Goal: Transaction & Acquisition: Purchase product/service

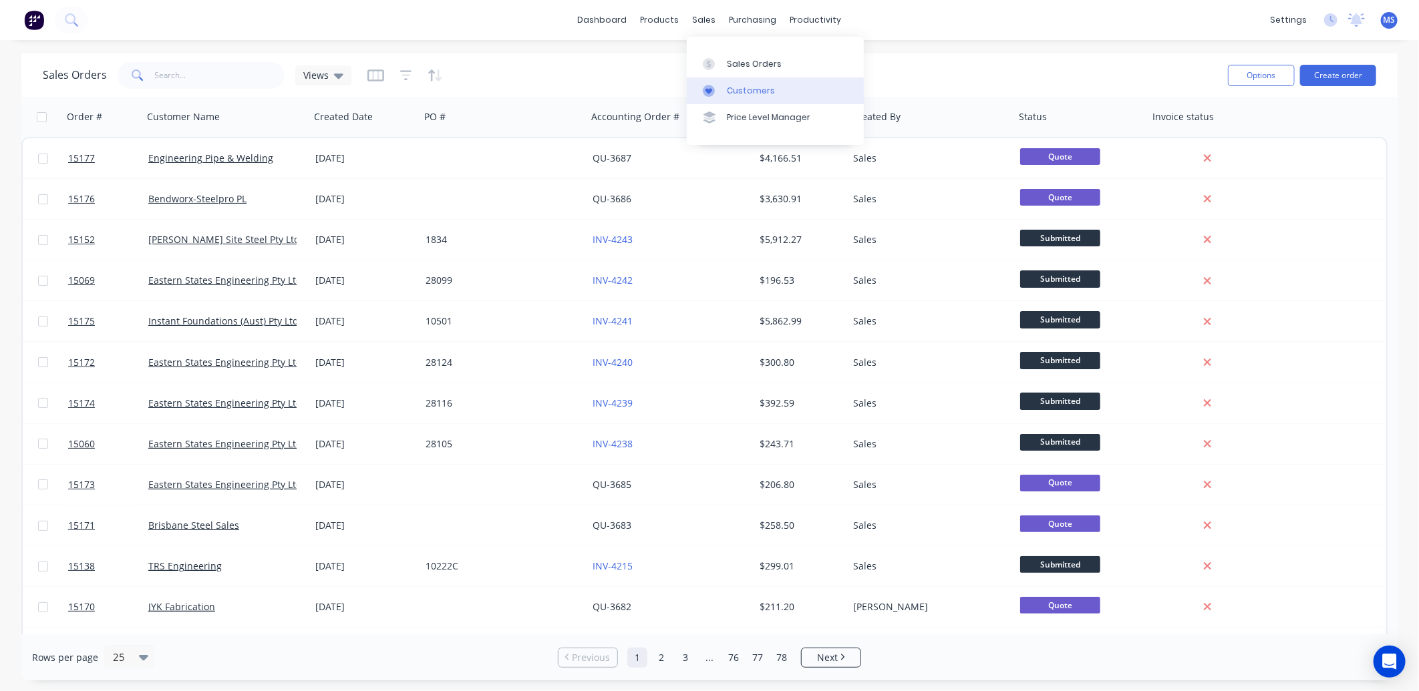
click at [745, 84] on link "Customers" at bounding box center [775, 90] width 177 height 27
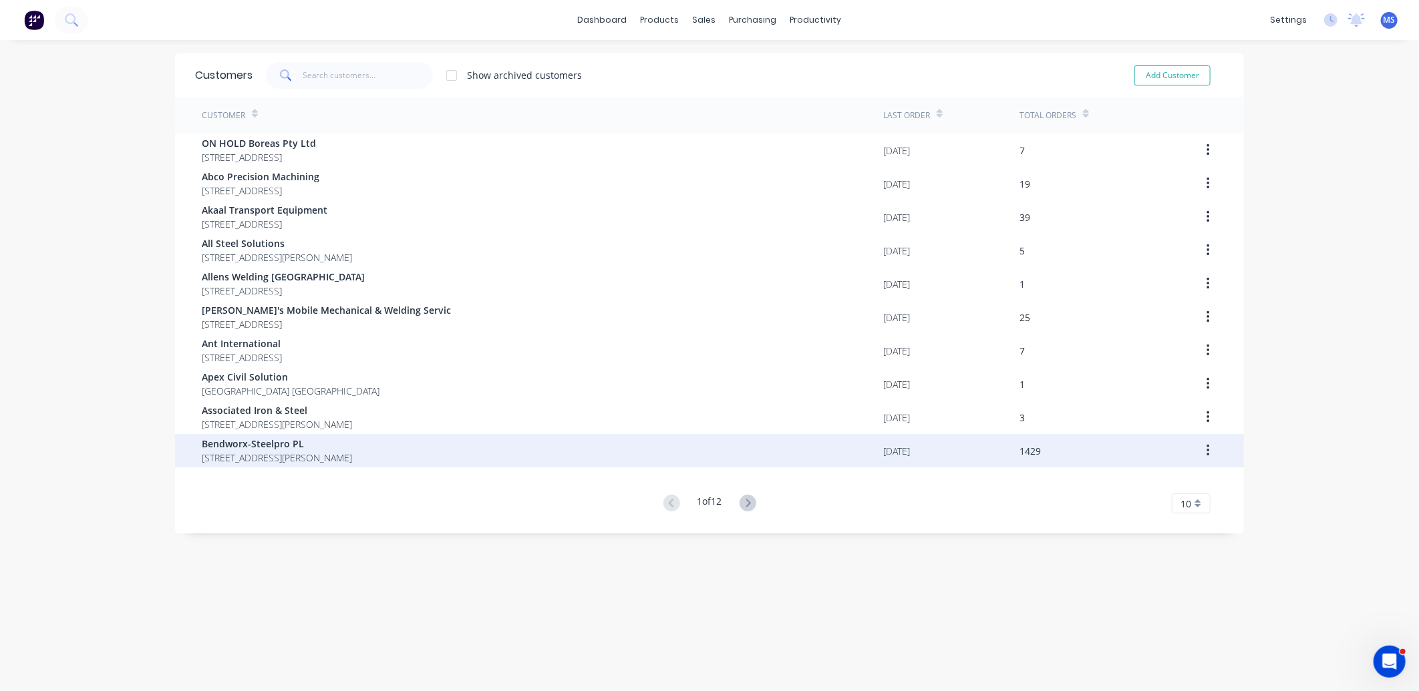
click at [294, 448] on span "Bendworx-Steelpro PL" at bounding box center [277, 444] width 150 height 14
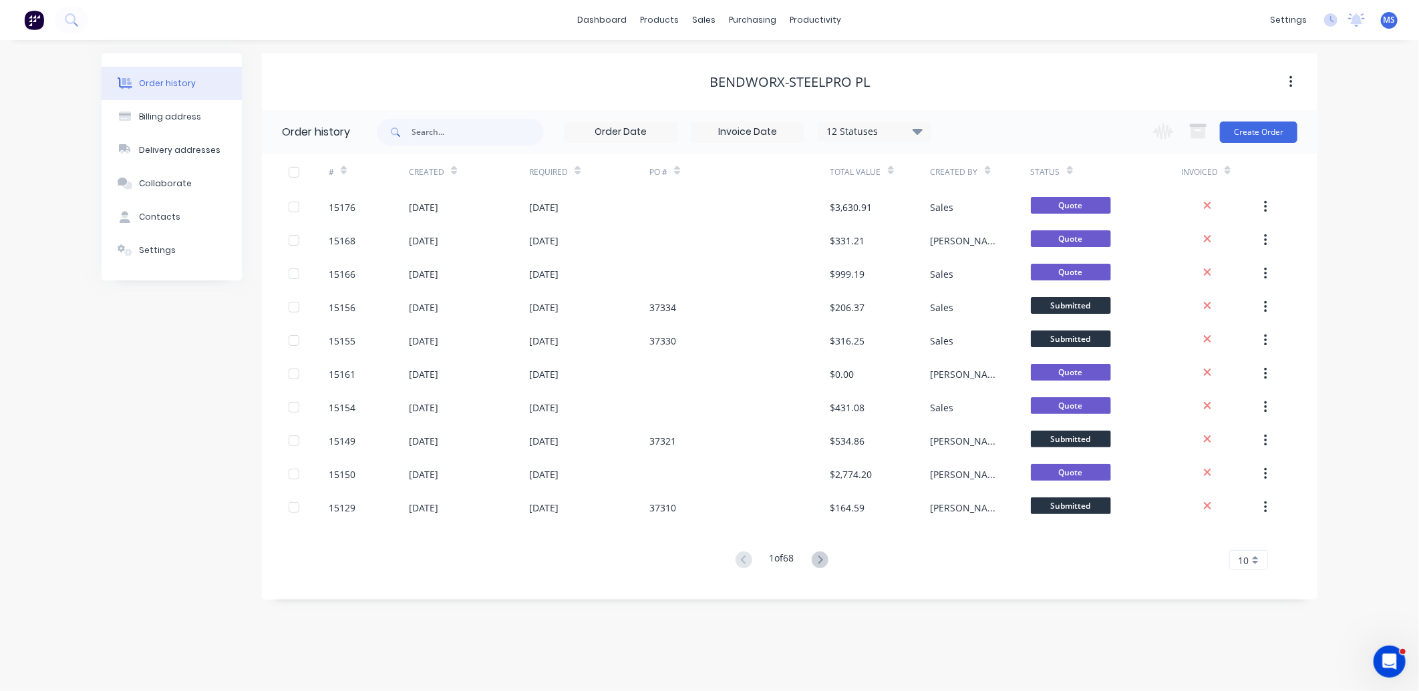
click at [1273, 107] on div "Bendworx-Steelpro PL" at bounding box center [790, 81] width 1056 height 57
click at [1245, 136] on button "Create Order" at bounding box center [1258, 132] width 77 height 21
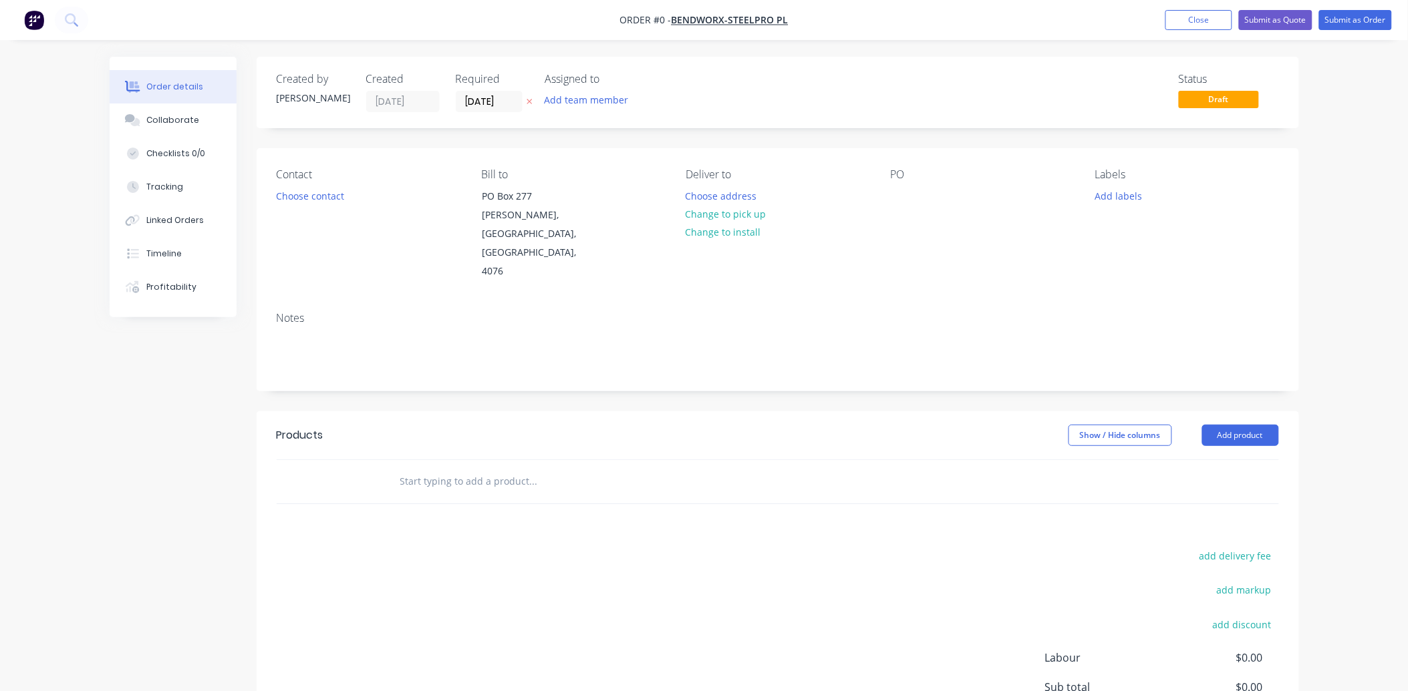
click at [450, 468] on input "text" at bounding box center [532, 481] width 267 height 27
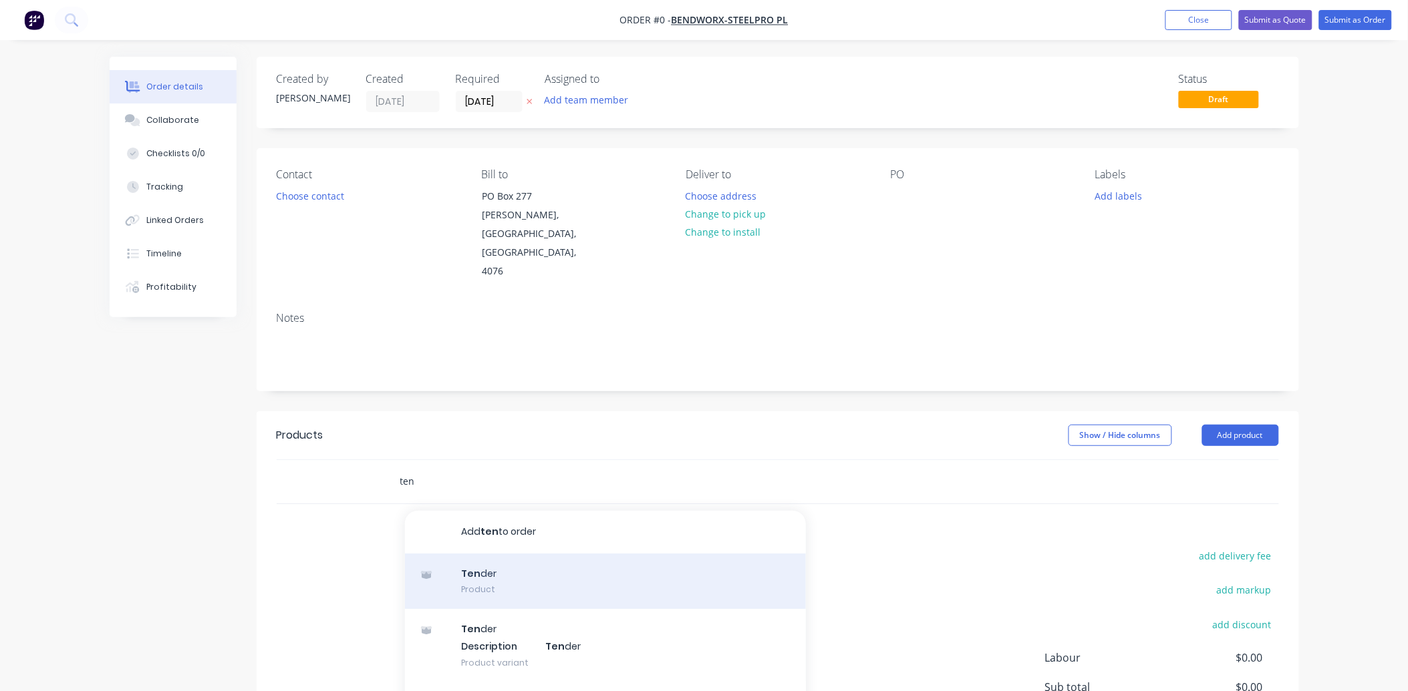
type input "ten"
click at [517, 554] on div "Ten der Product" at bounding box center [605, 582] width 401 height 56
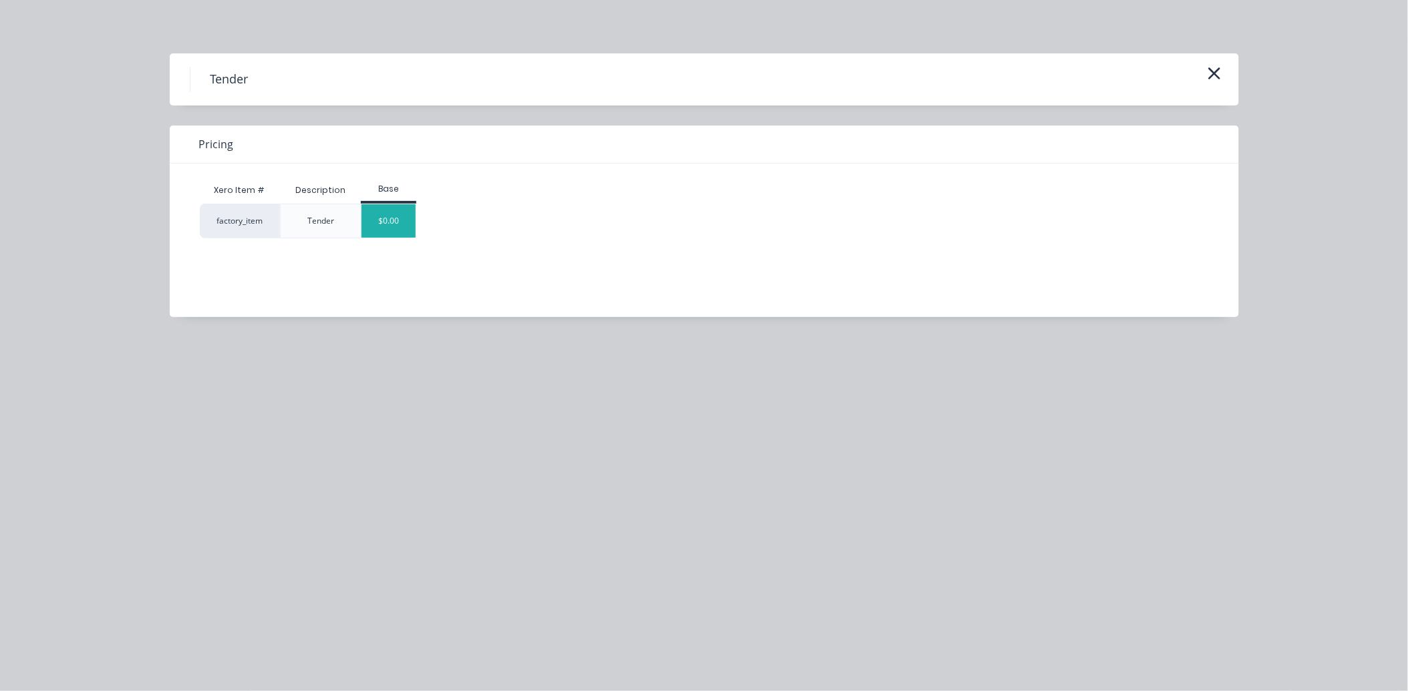
click at [403, 225] on div "$0.00" at bounding box center [388, 220] width 54 height 33
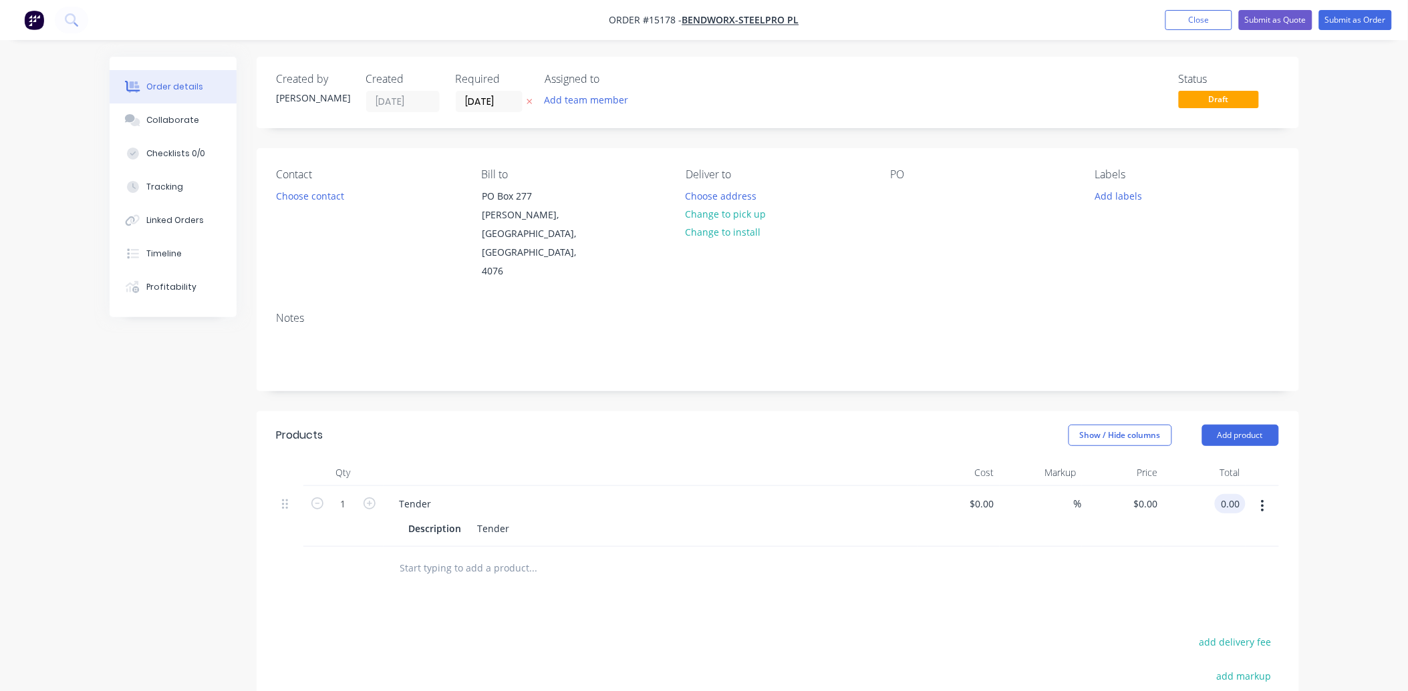
click at [1237, 494] on input "0.00" at bounding box center [1232, 503] width 25 height 19
type input "721"
type input "$721.00"
click at [1283, 15] on button "Submit as Quote" at bounding box center [1275, 20] width 73 height 20
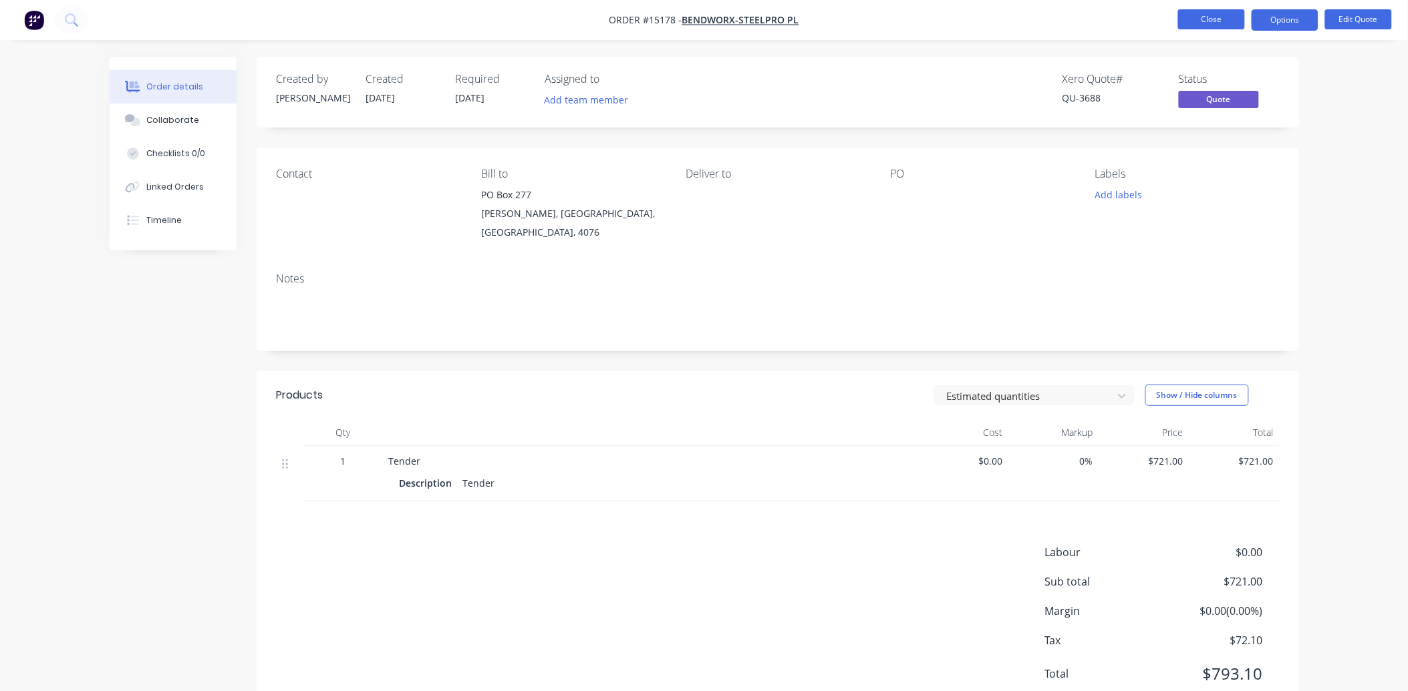
click at [1198, 28] on button "Close" at bounding box center [1211, 19] width 67 height 20
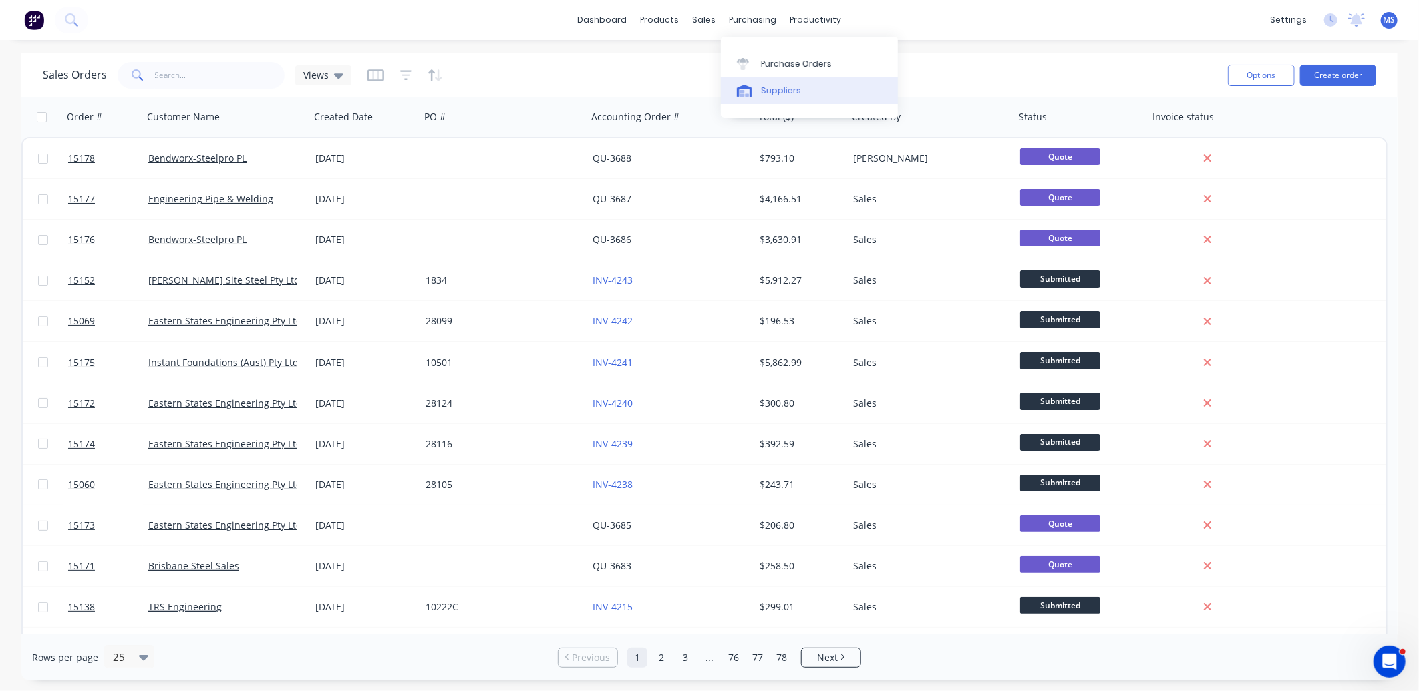
click at [785, 92] on div "Suppliers" at bounding box center [781, 91] width 40 height 12
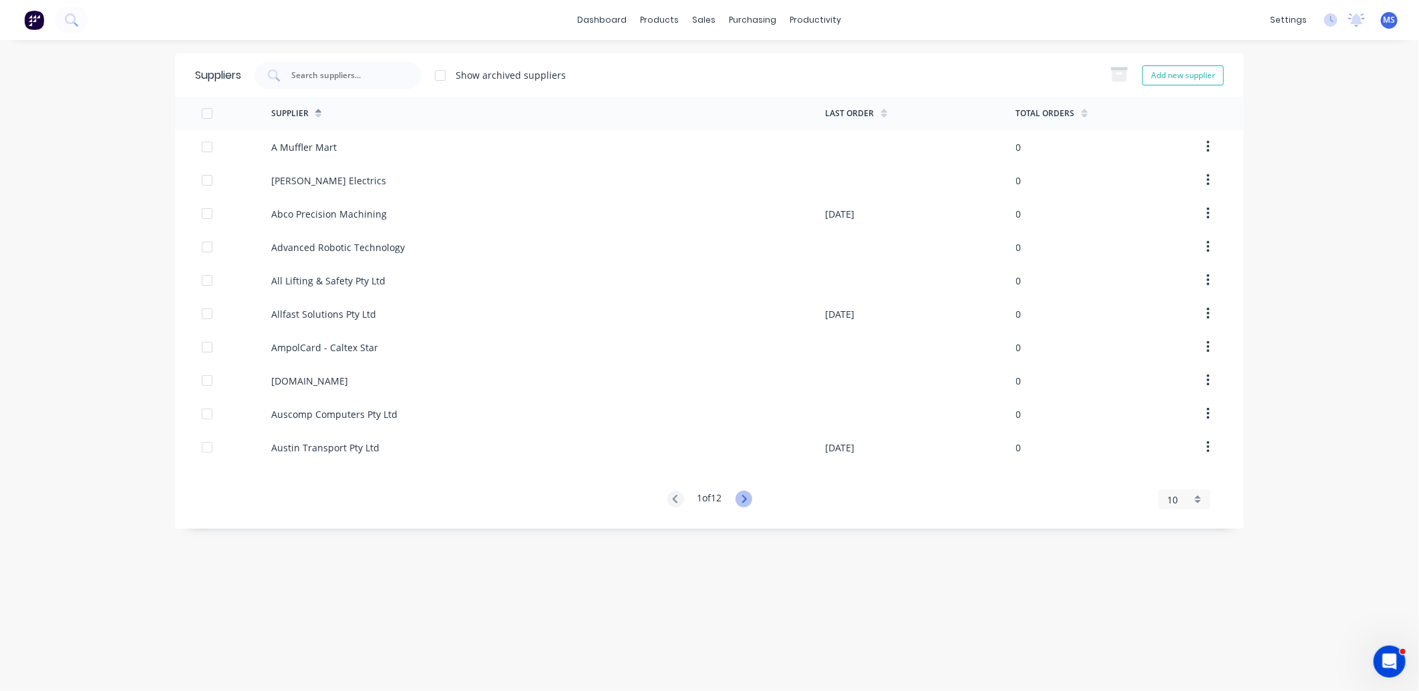
click at [751, 502] on icon at bounding box center [744, 499] width 17 height 17
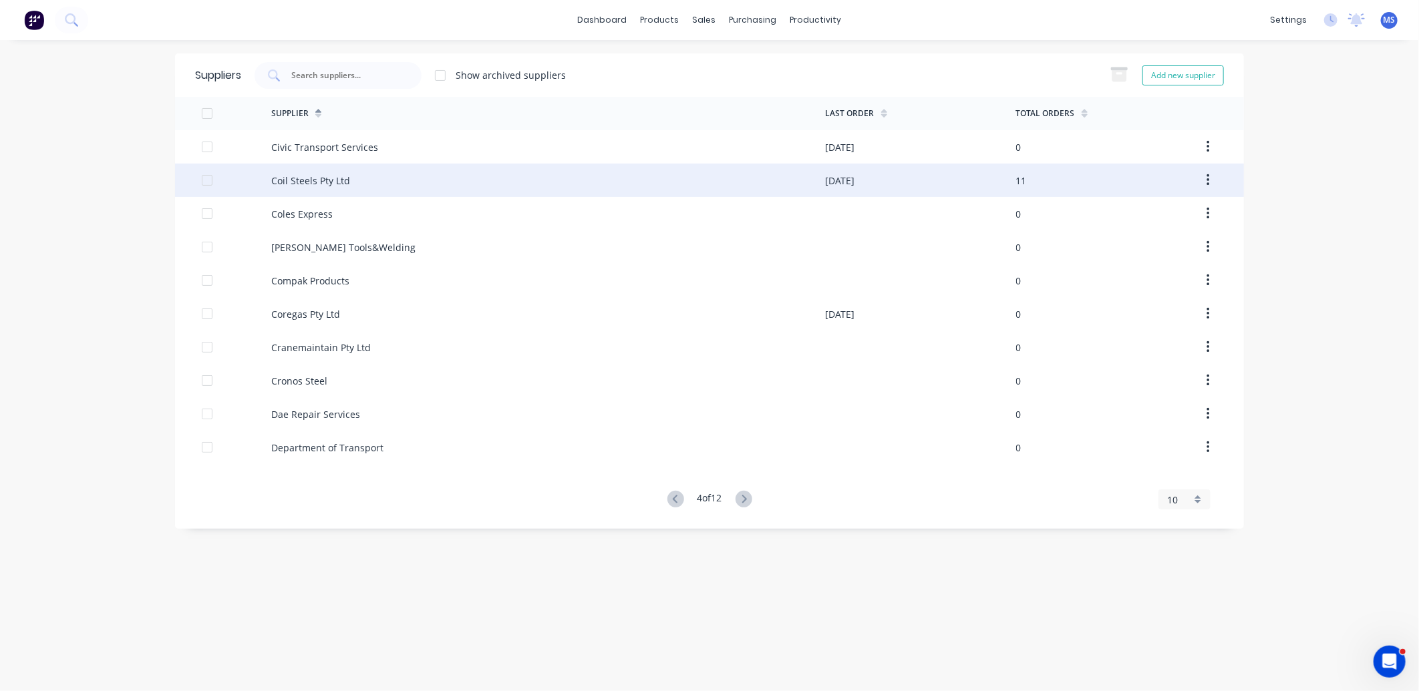
click at [394, 187] on div "Coil Steels Pty Ltd" at bounding box center [548, 180] width 554 height 33
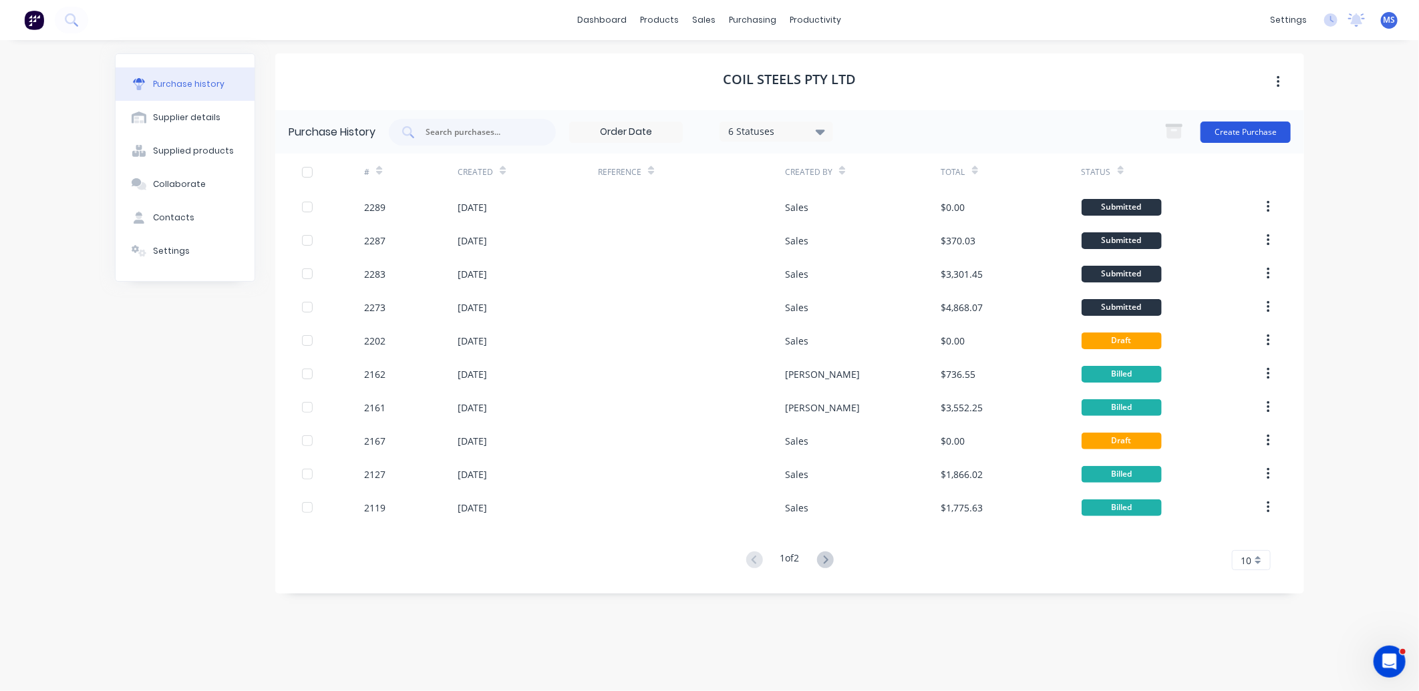
click at [1225, 130] on button "Create Purchase" at bounding box center [1245, 132] width 90 height 21
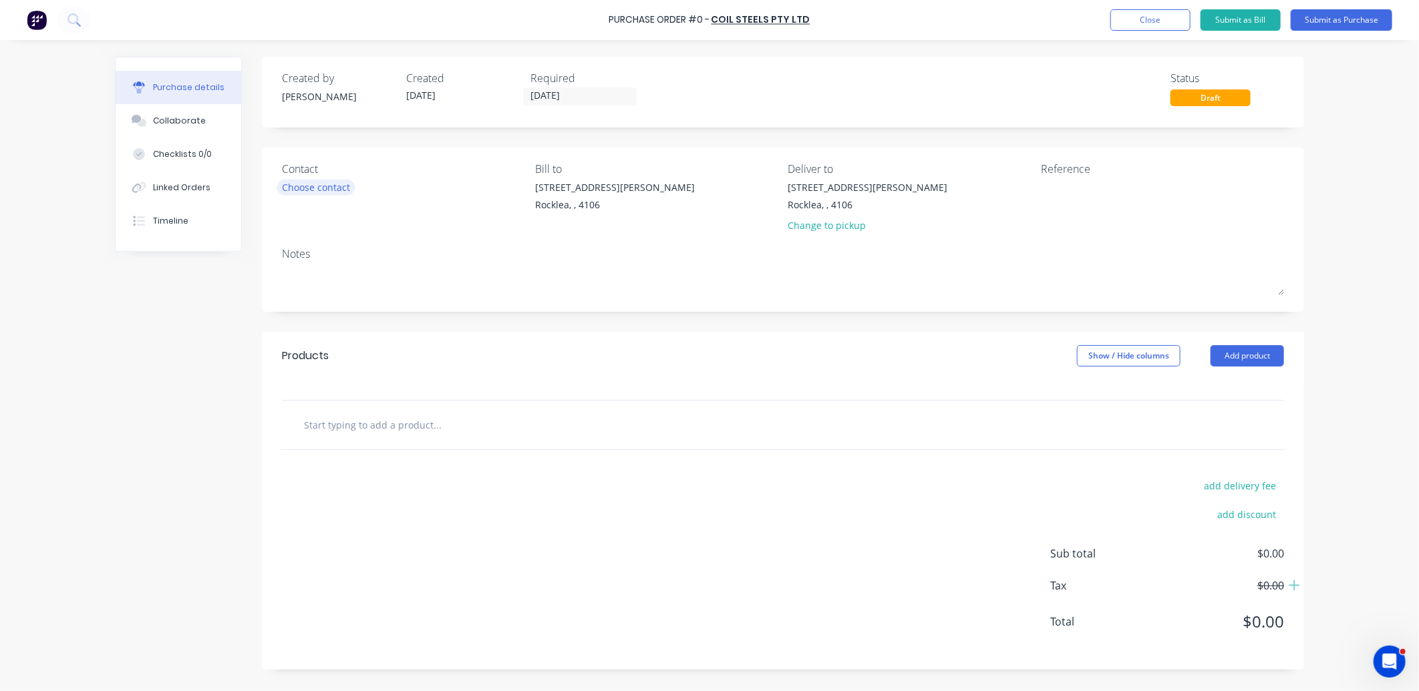
click at [316, 186] on div "Choose contact" at bounding box center [316, 187] width 68 height 14
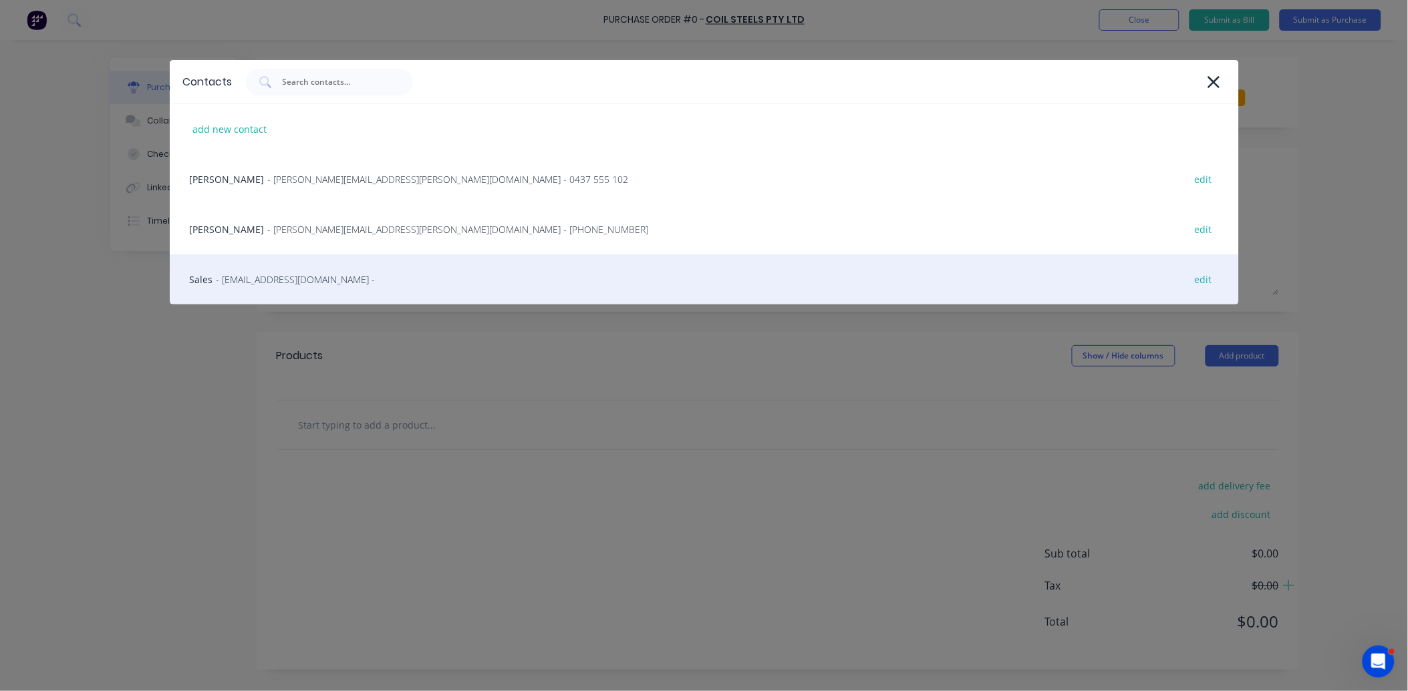
click at [321, 277] on span "- [EMAIL_ADDRESS][DOMAIN_NAME] -" at bounding box center [295, 280] width 159 height 14
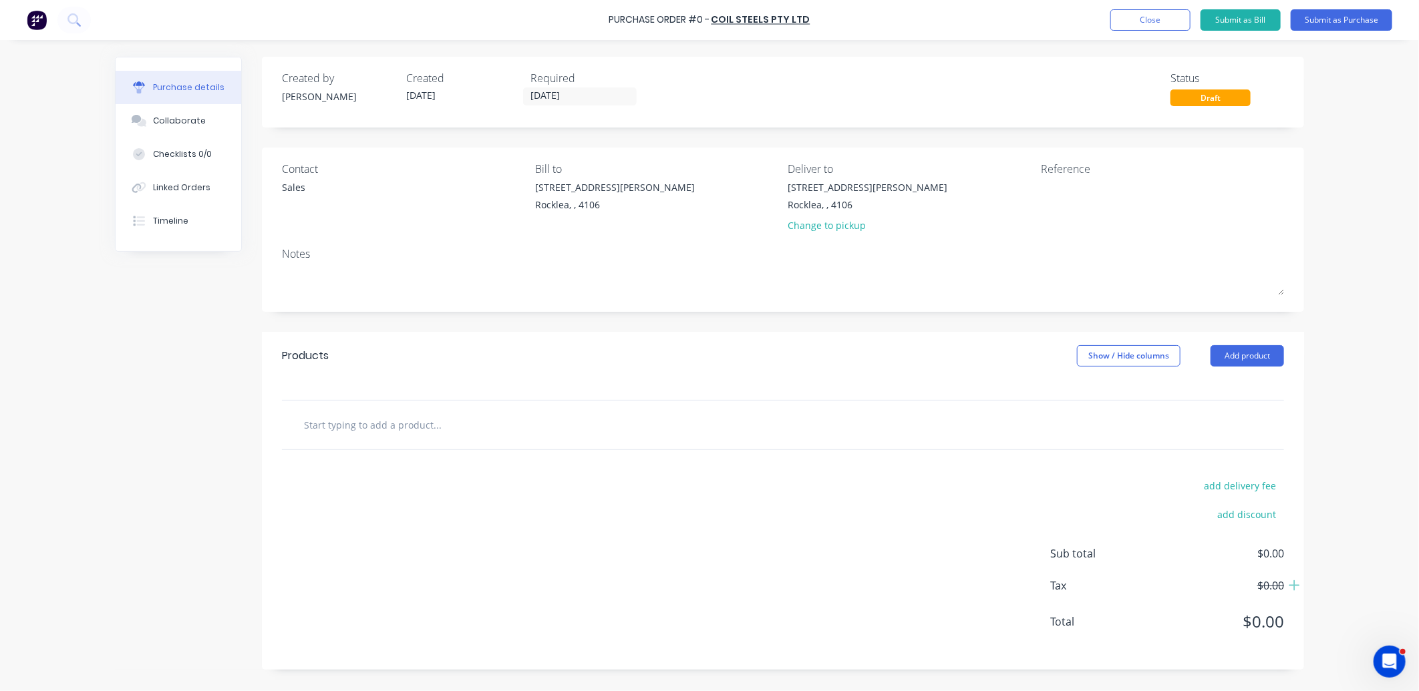
click at [368, 426] on input "text" at bounding box center [436, 425] width 267 height 27
click at [1229, 367] on button "Add product" at bounding box center [1246, 355] width 73 height 21
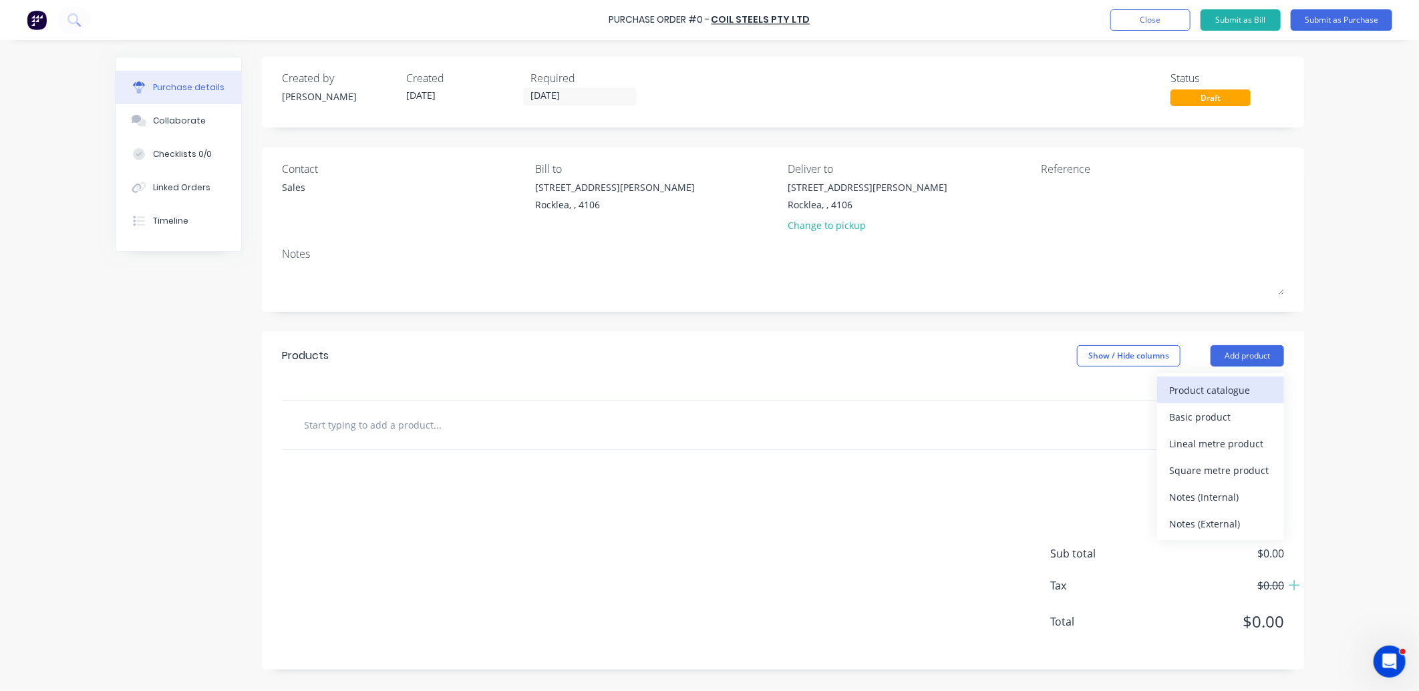
click at [1213, 393] on div "Product catalogue" at bounding box center [1220, 390] width 103 height 19
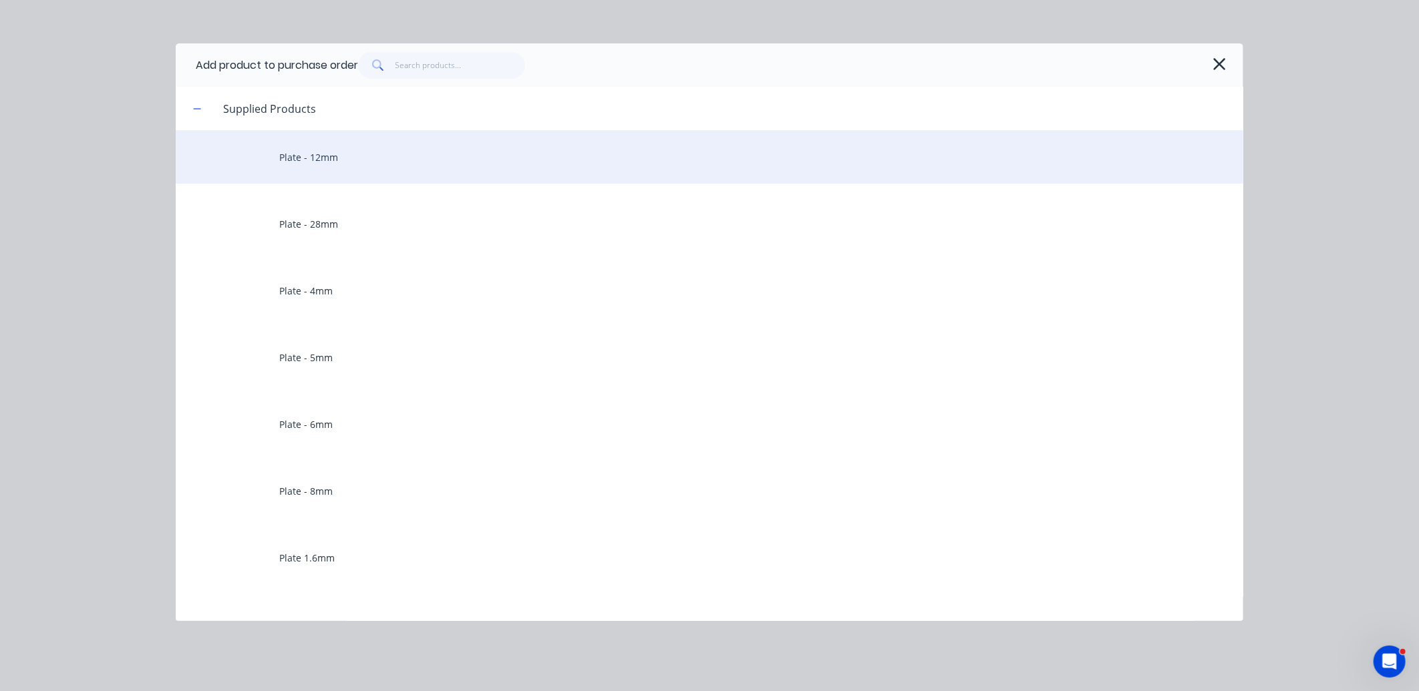
click at [343, 172] on div "Plate - 12mm" at bounding box center [710, 156] width 1068 height 53
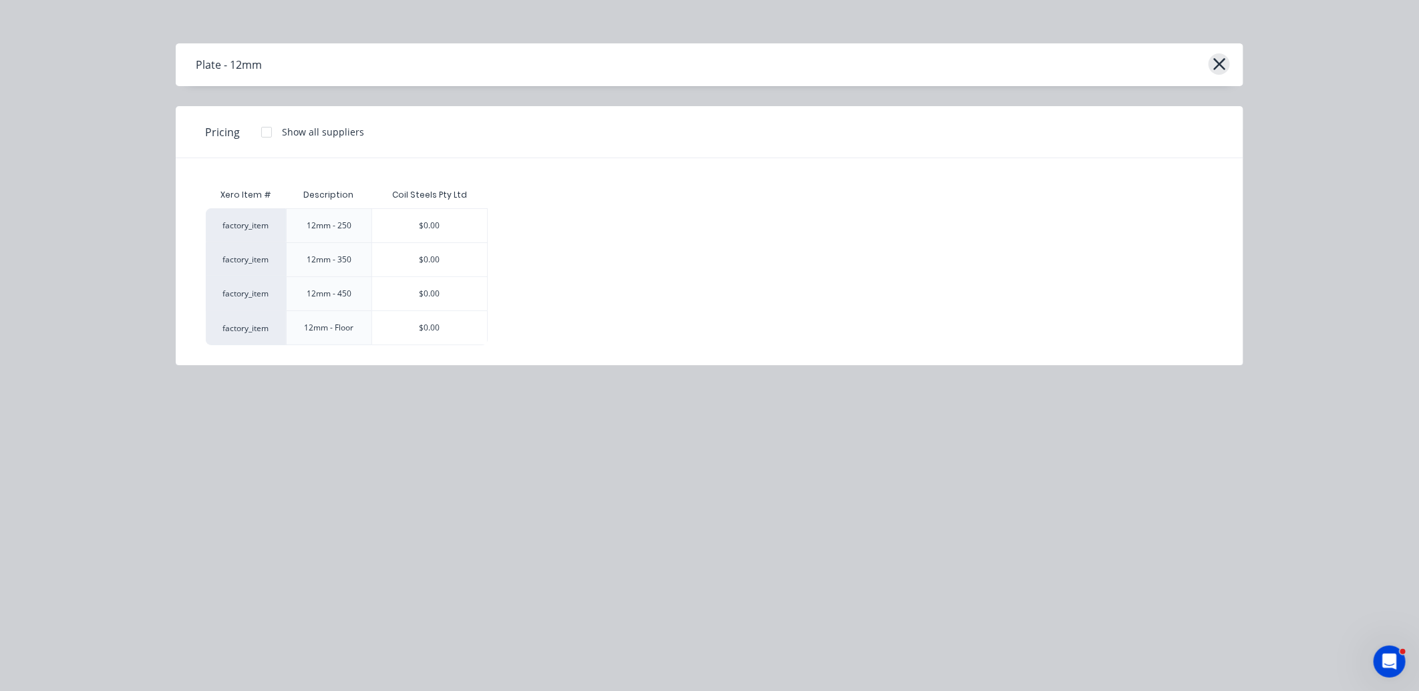
click at [1219, 67] on icon "button" at bounding box center [1220, 64] width 14 height 19
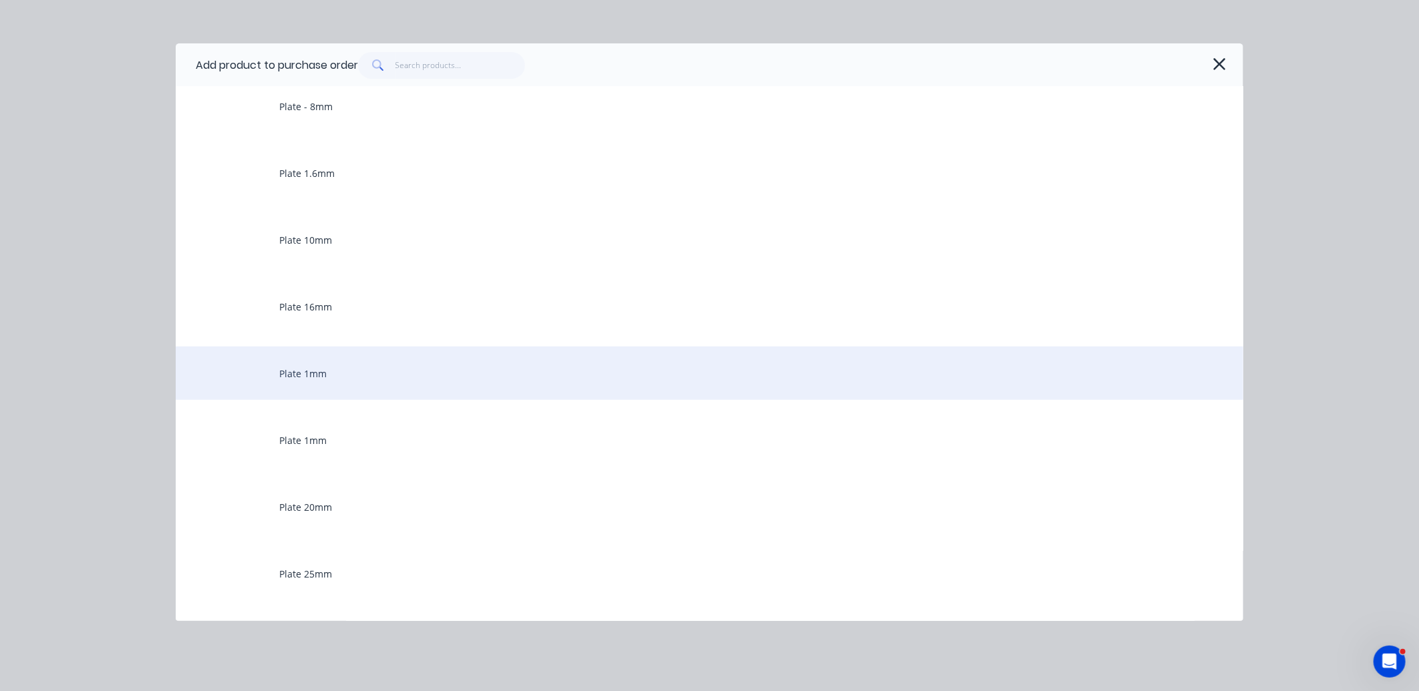
scroll to position [395, 0]
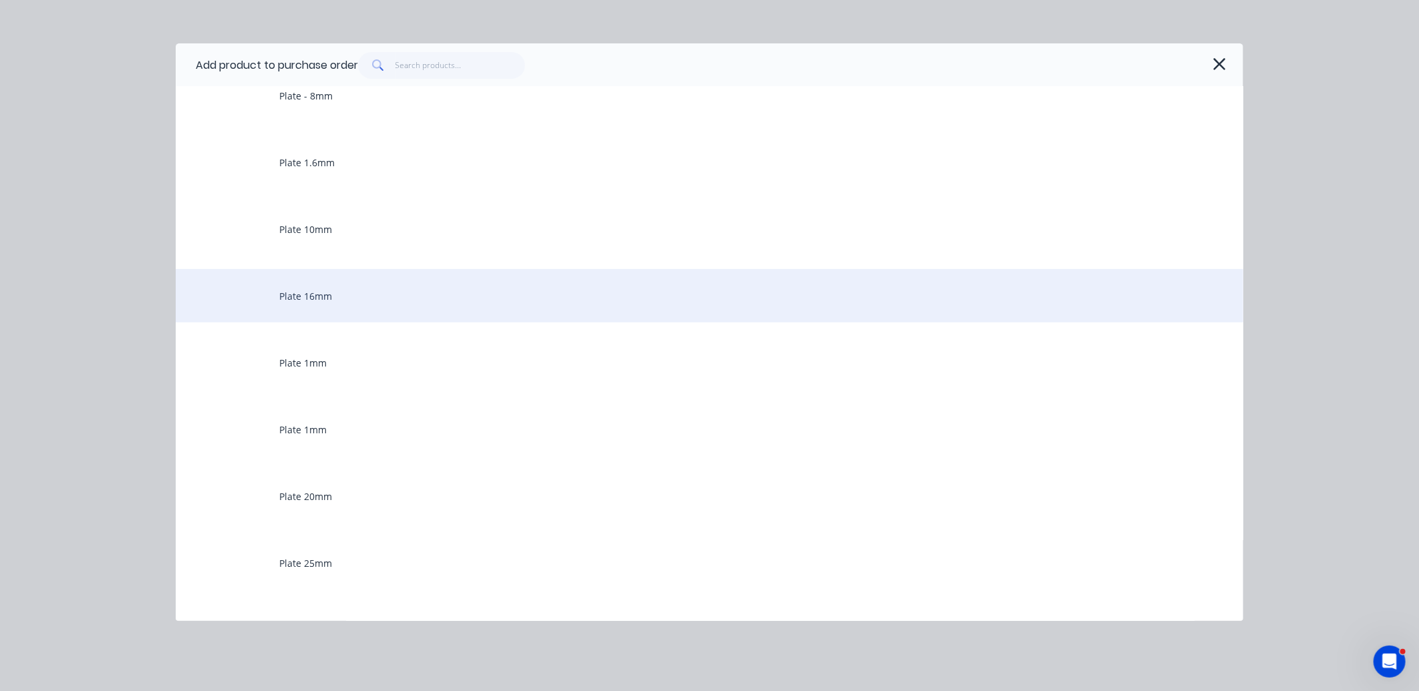
click at [346, 296] on div "Plate 16mm" at bounding box center [710, 295] width 1068 height 53
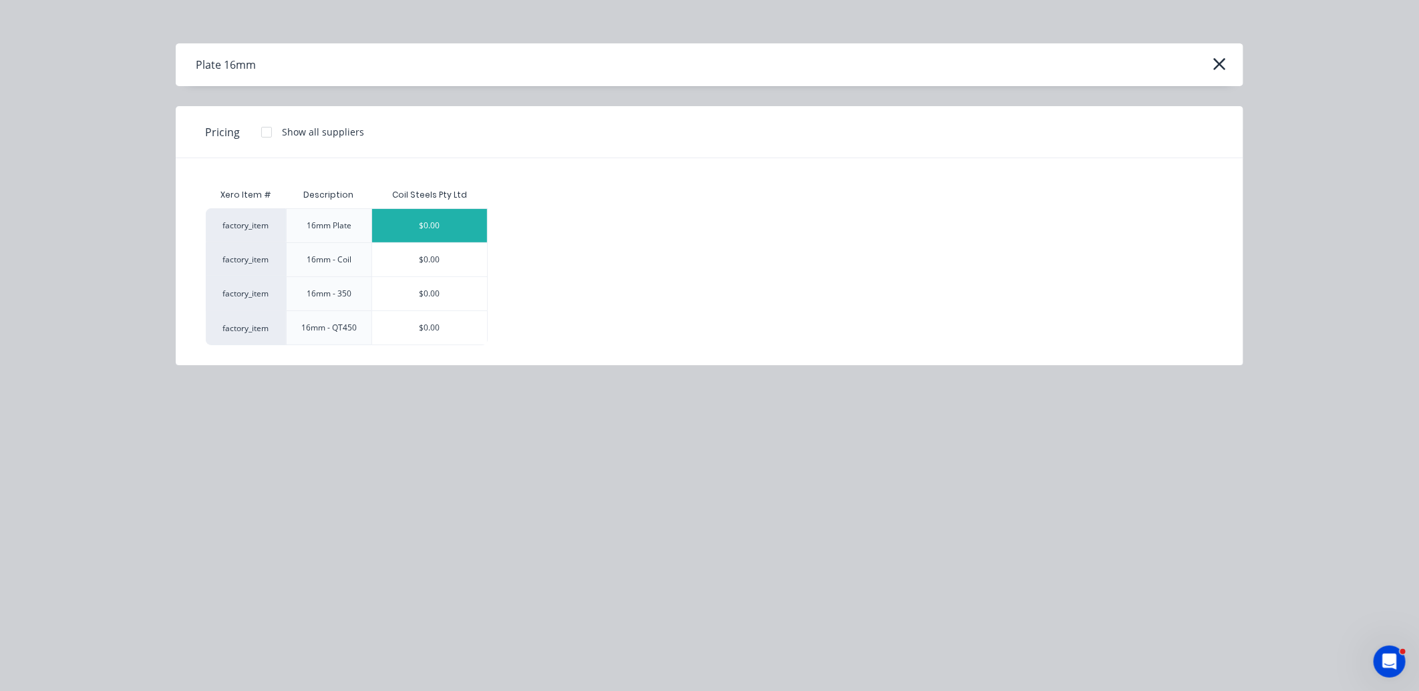
click at [405, 215] on div "$0.00" at bounding box center [429, 225] width 115 height 33
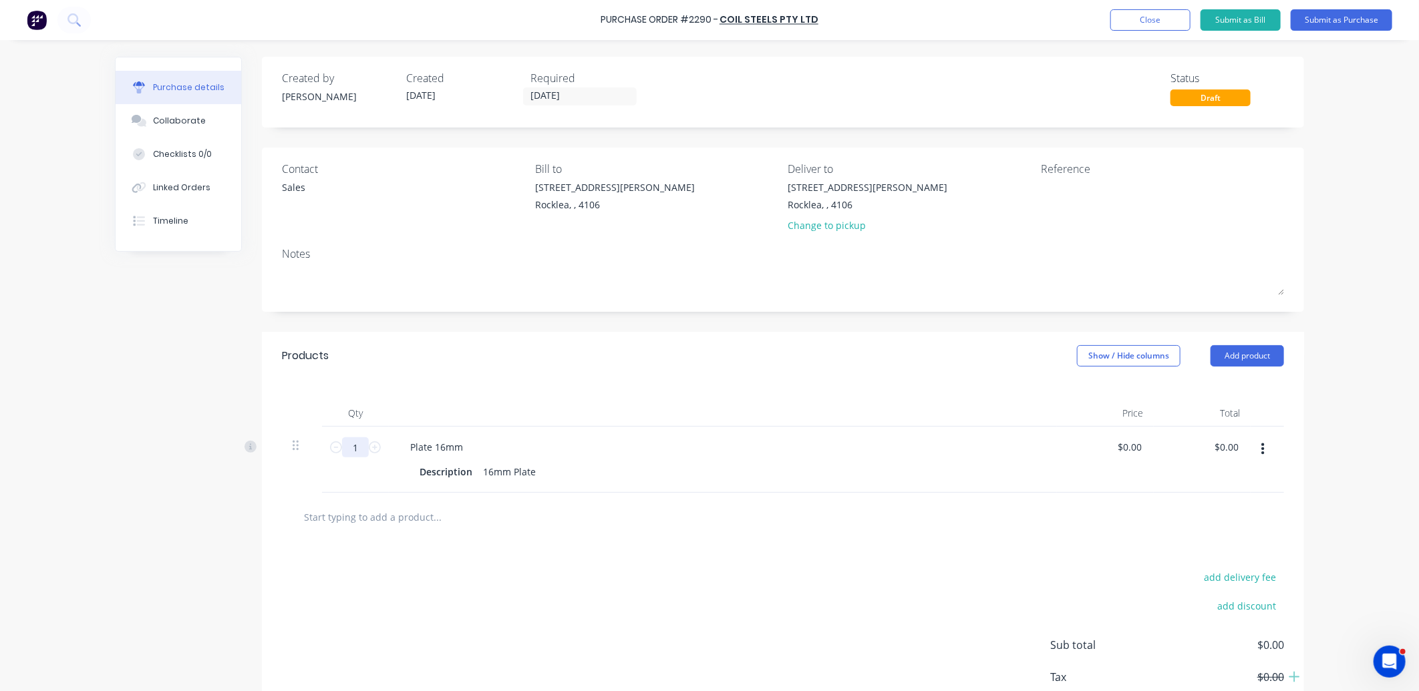
click at [356, 451] on input "1" at bounding box center [355, 448] width 27 height 20
type input "21.6"
click at [532, 474] on div "16mm Plate" at bounding box center [509, 471] width 63 height 19
type input "$0.00"
click at [1231, 443] on input "0.00" at bounding box center [1228, 447] width 25 height 19
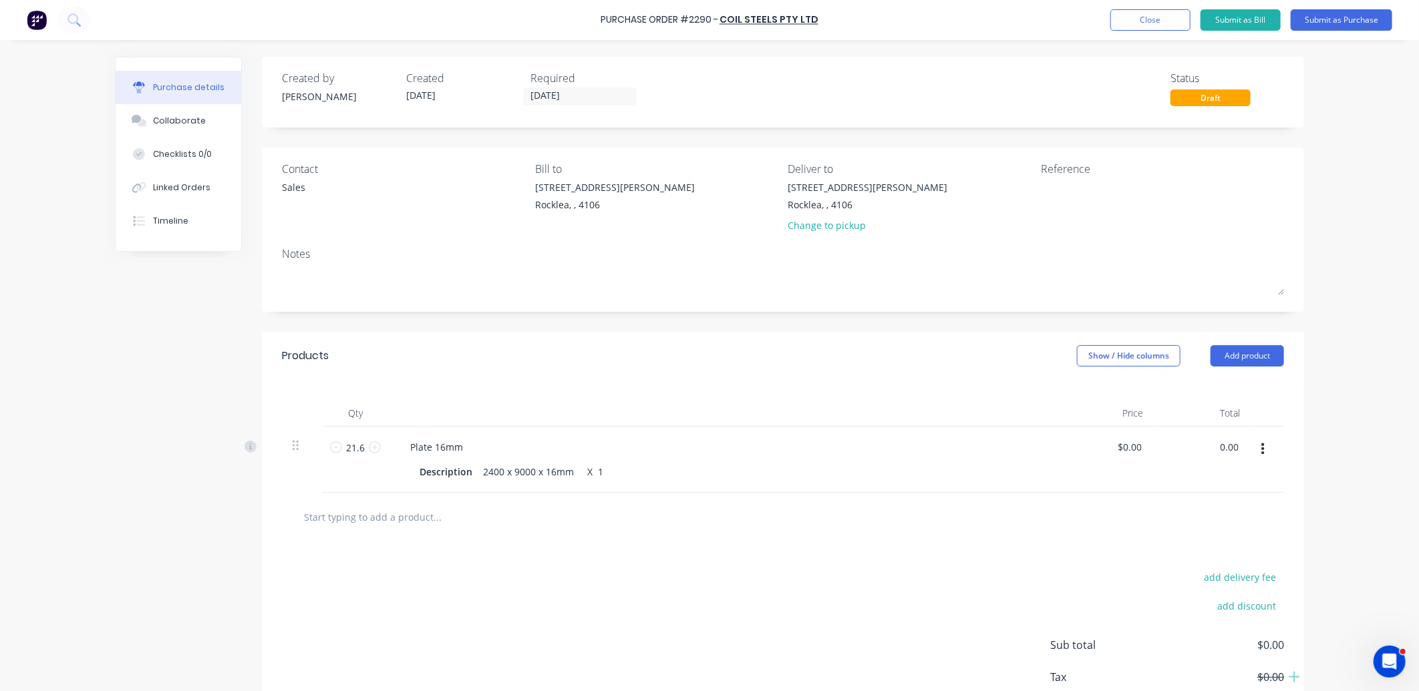
drag, startPoint x: 1235, startPoint y: 448, endPoint x: 1213, endPoint y: 466, distance: 28.5
click at [1213, 466] on div "0.00 0.00" at bounding box center [1202, 460] width 97 height 66
type input "2712.96"
type input "$125.60"
type input "$2,712.96"
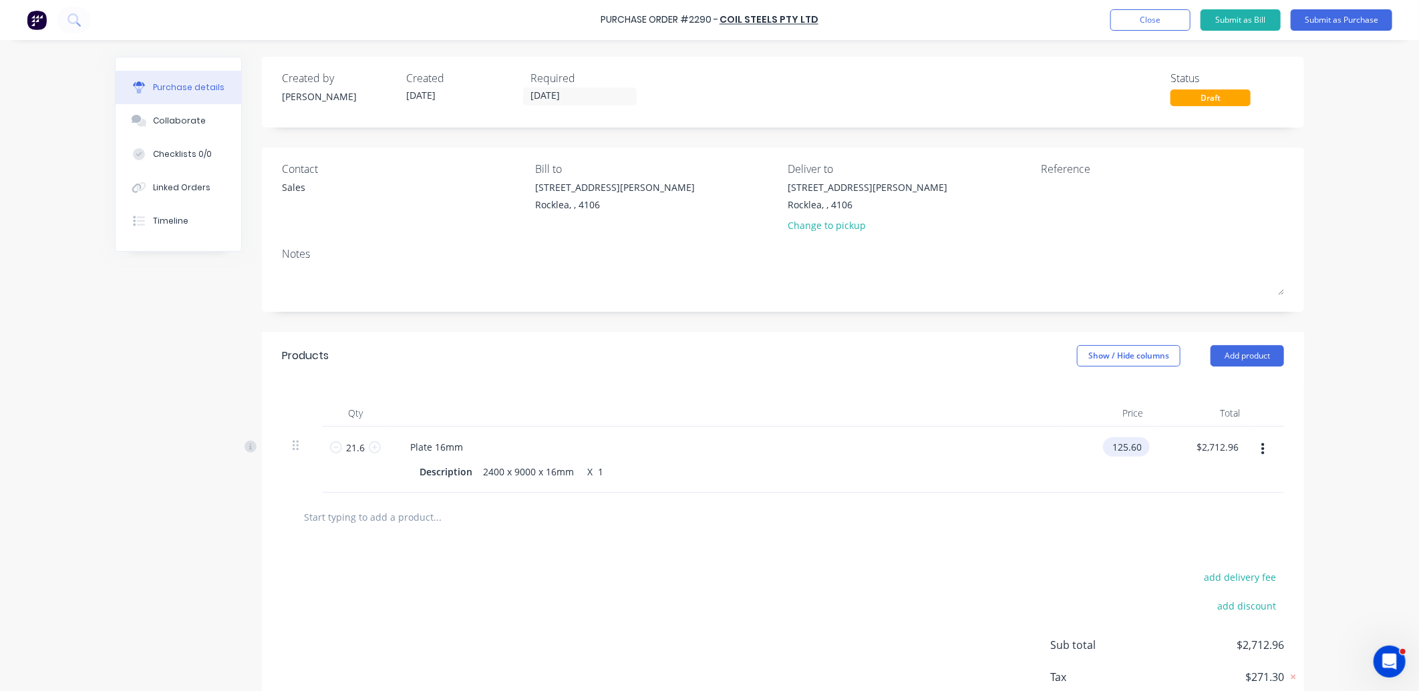
click at [1136, 445] on input "125.60" at bounding box center [1123, 447] width 41 height 19
drag, startPoint x: 1136, startPoint y: 445, endPoint x: 1052, endPoint y: 464, distance: 86.4
click at [1057, 464] on div "125.60 125.60" at bounding box center [1105, 460] width 97 height 66
type input "$188.40"
type input "$4,069.44"
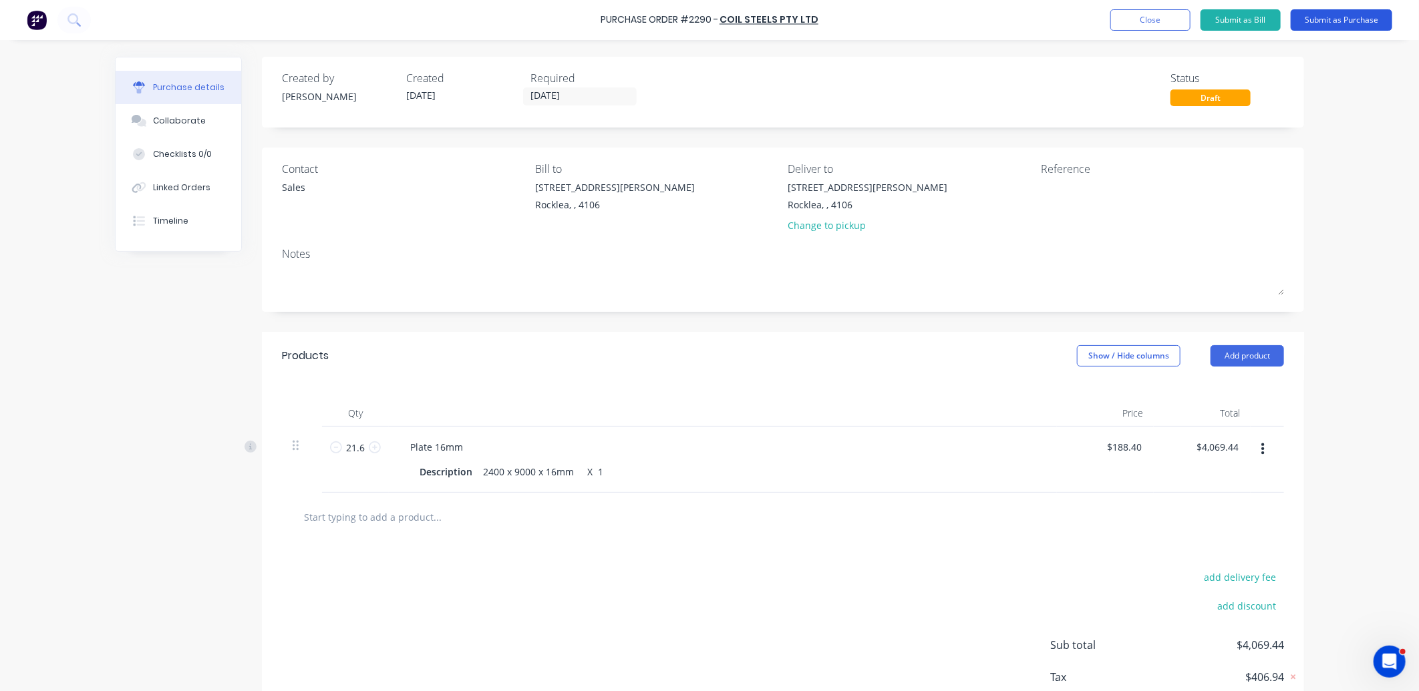
click at [1344, 24] on button "Submit as Purchase" at bounding box center [1342, 19] width 102 height 21
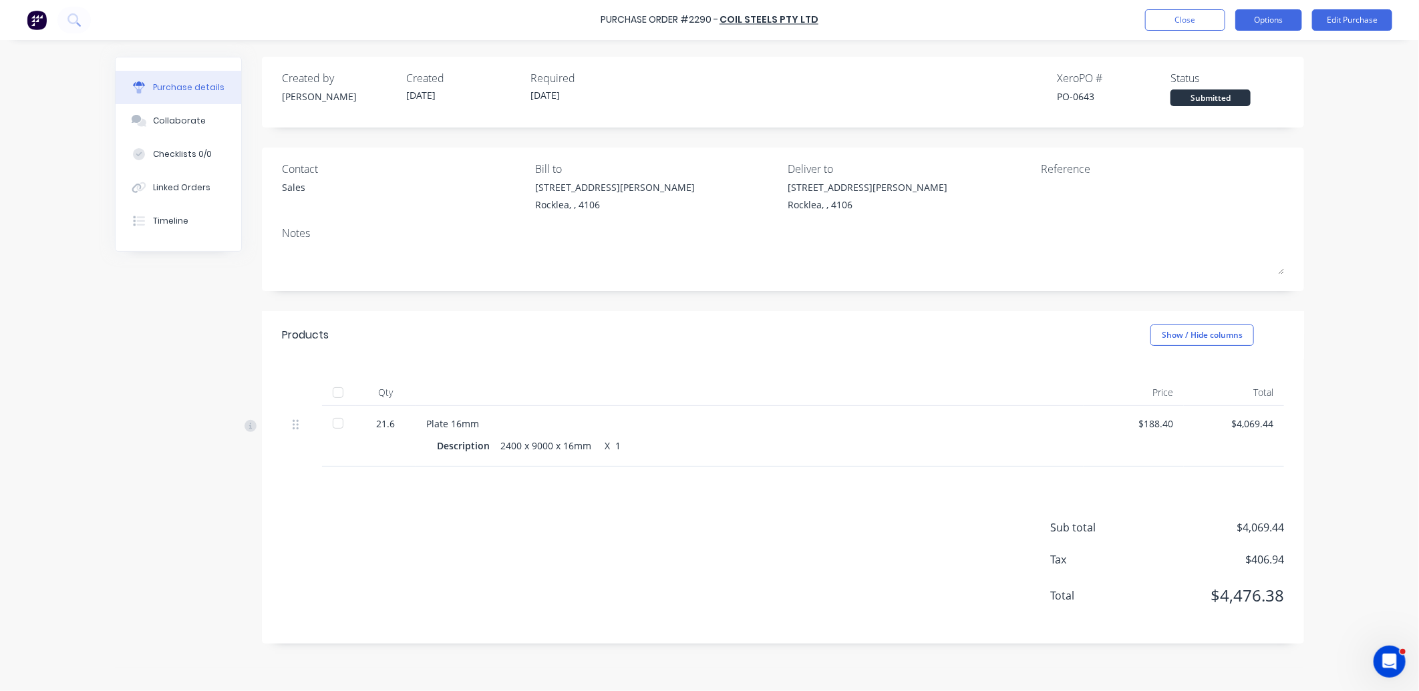
click at [1253, 27] on button "Options" at bounding box center [1268, 19] width 67 height 21
click at [1251, 50] on div "Print / Email" at bounding box center [1238, 54] width 103 height 19
click at [1237, 110] on div "Without pricing" at bounding box center [1238, 107] width 103 height 19
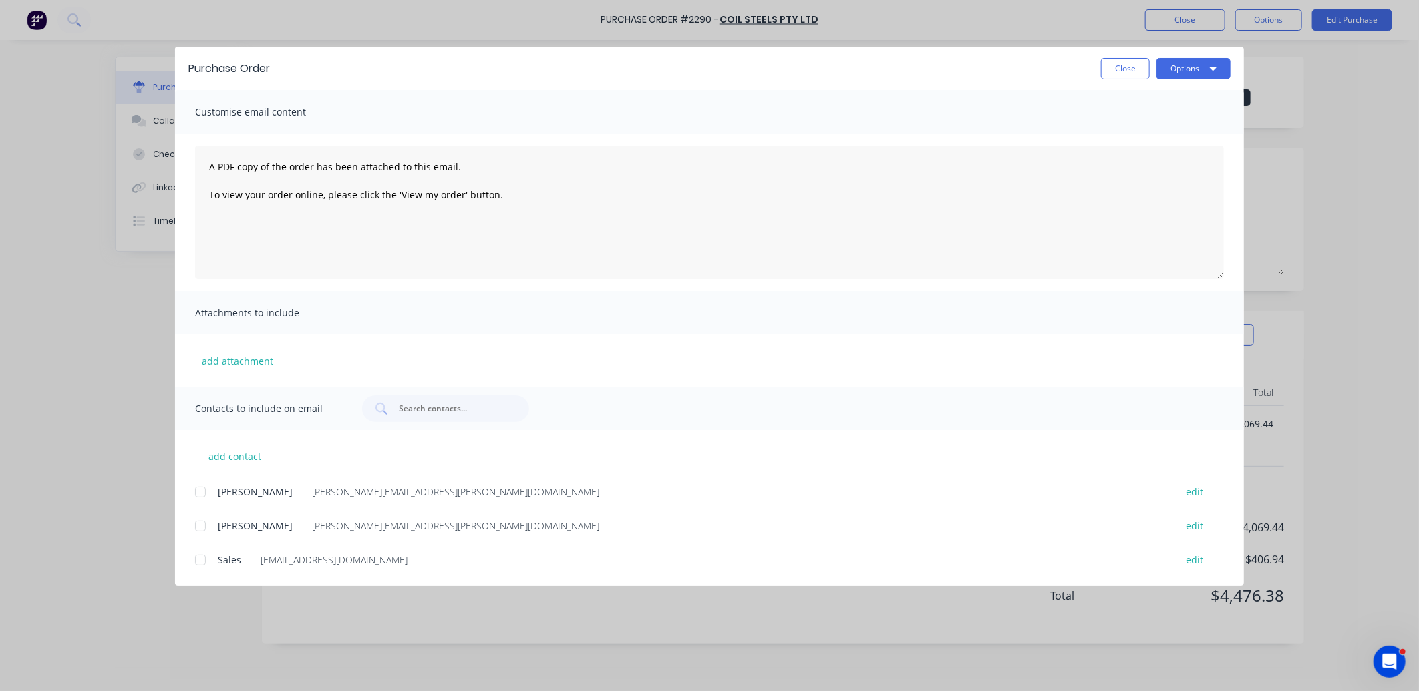
click at [202, 491] on div at bounding box center [200, 492] width 27 height 27
click at [202, 528] on div at bounding box center [200, 526] width 27 height 27
click at [198, 561] on div at bounding box center [200, 560] width 27 height 27
click at [1194, 71] on button "Options" at bounding box center [1193, 68] width 74 height 21
click at [1170, 150] on div "Email" at bounding box center [1167, 155] width 103 height 19
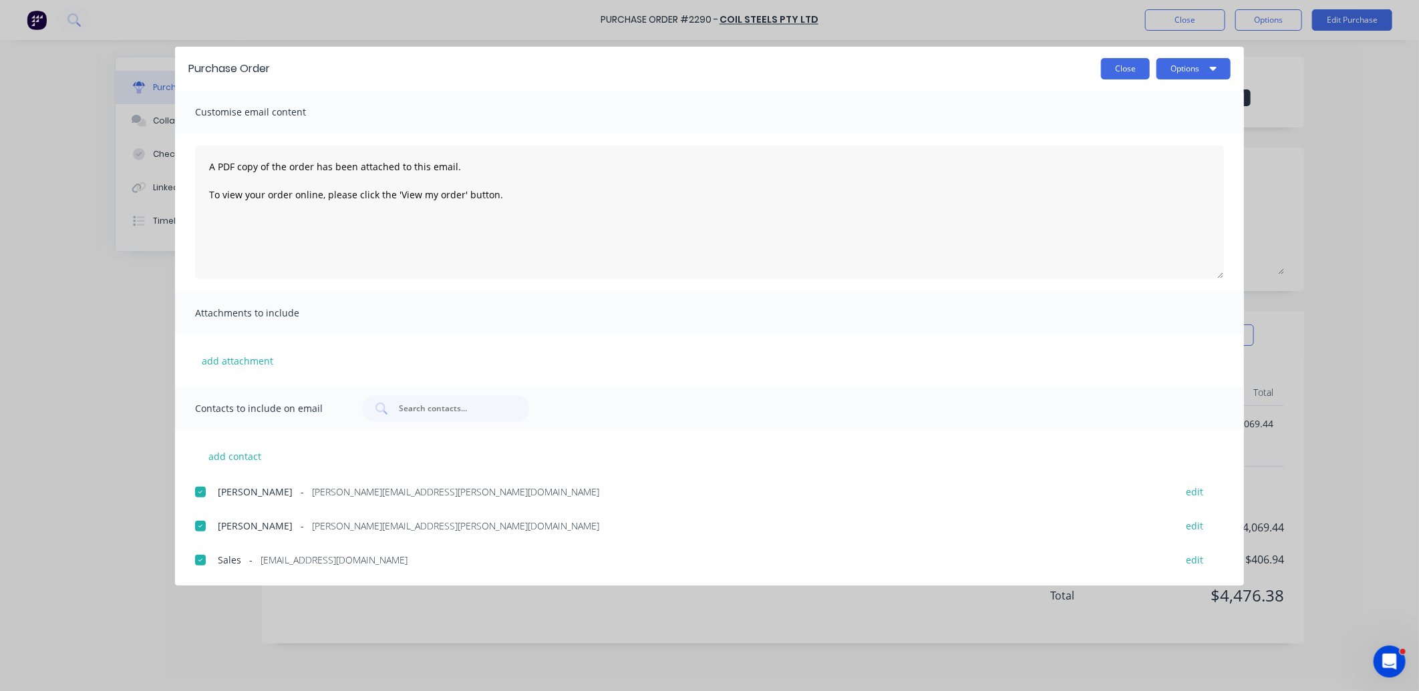
click at [1132, 65] on button "Close" at bounding box center [1125, 68] width 49 height 21
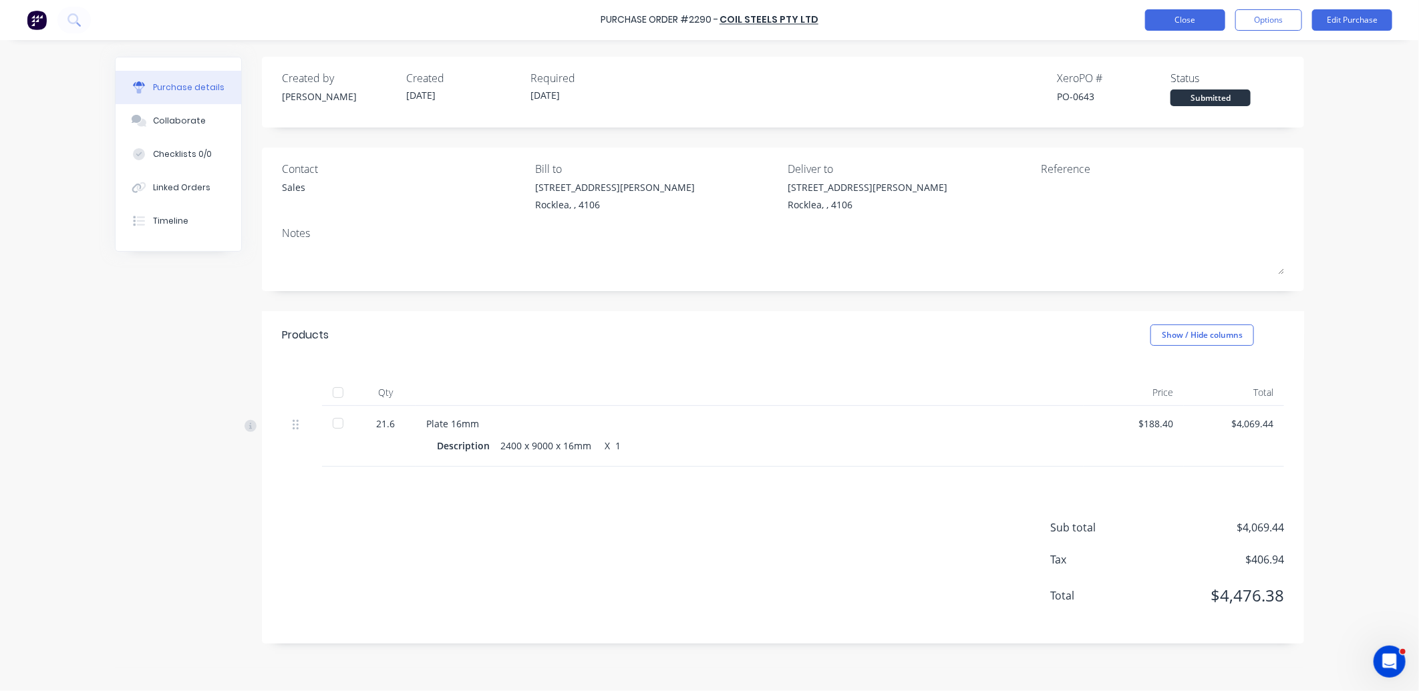
click at [1204, 29] on button "Close" at bounding box center [1185, 19] width 80 height 21
